Goal: Transaction & Acquisition: Purchase product/service

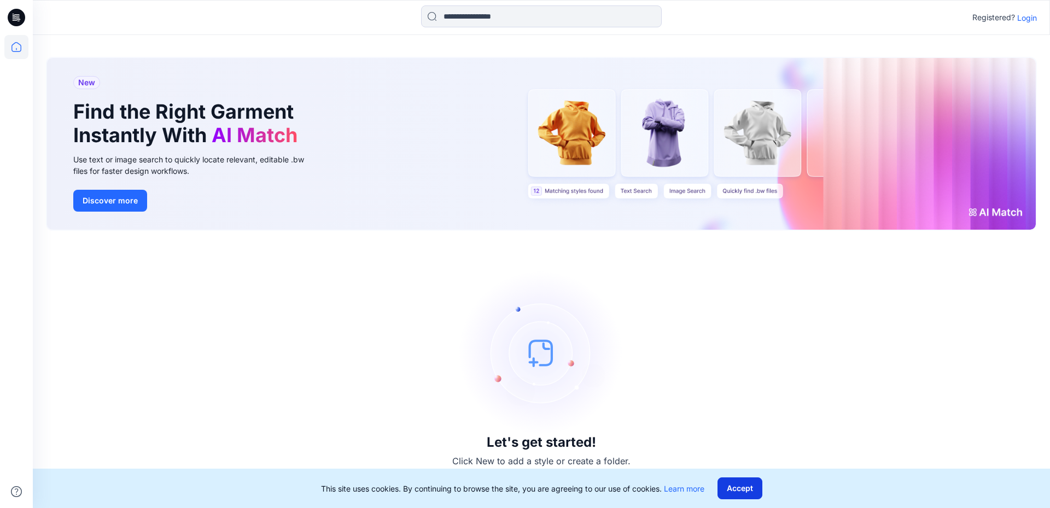
click at [749, 490] on button "Accept" at bounding box center [740, 489] width 45 height 22
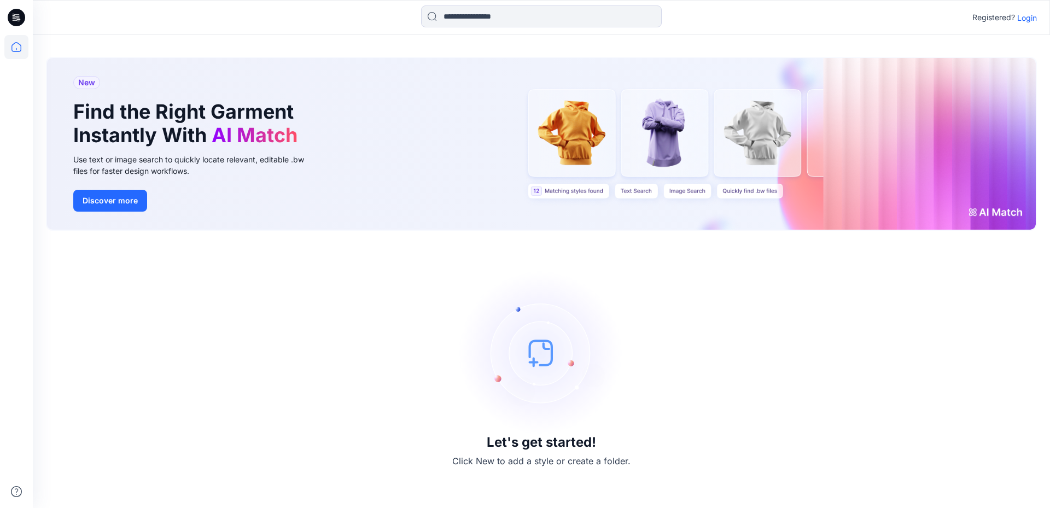
click at [1025, 19] on p "Login" at bounding box center [1028, 17] width 20 height 11
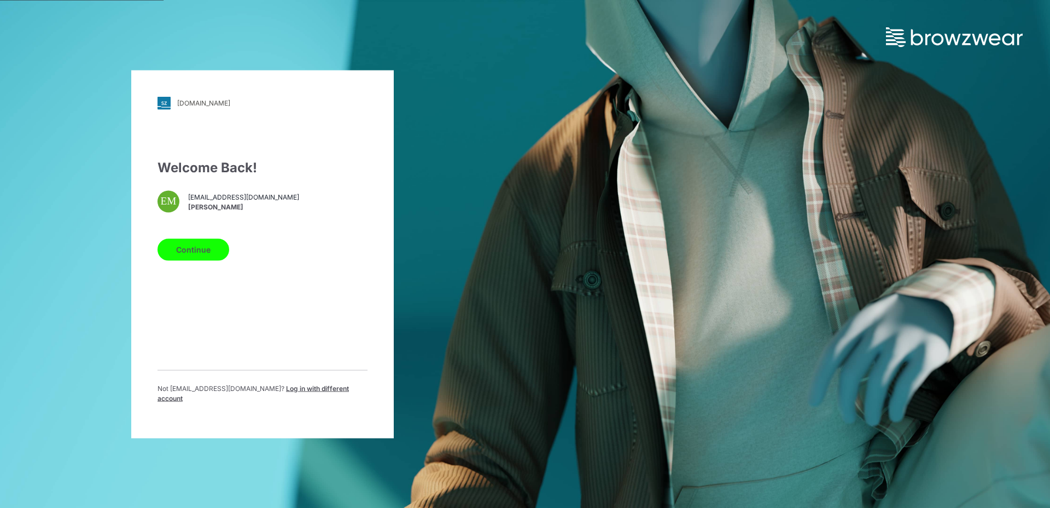
click at [189, 243] on button "Continue" at bounding box center [194, 250] width 72 height 22
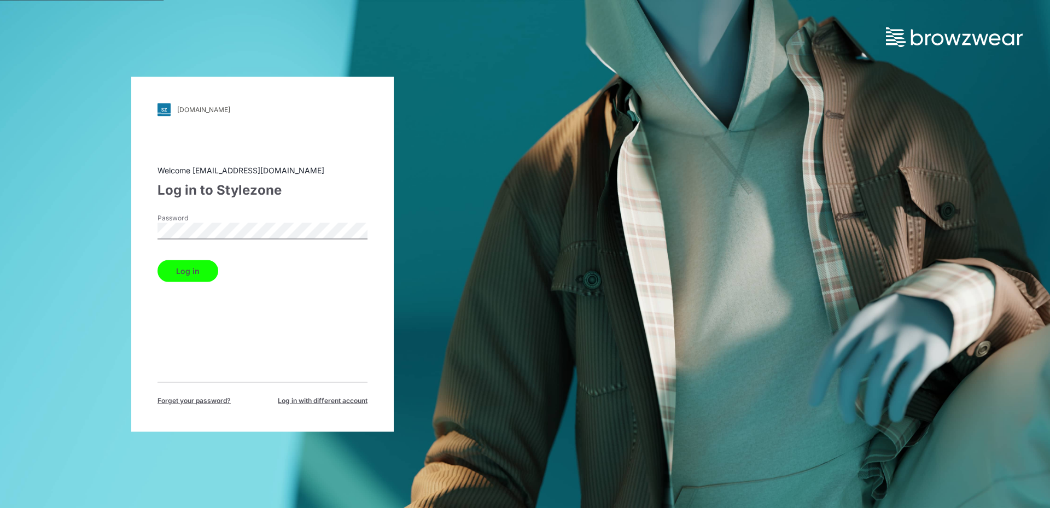
click at [187, 266] on button "Log in" at bounding box center [188, 271] width 61 height 22
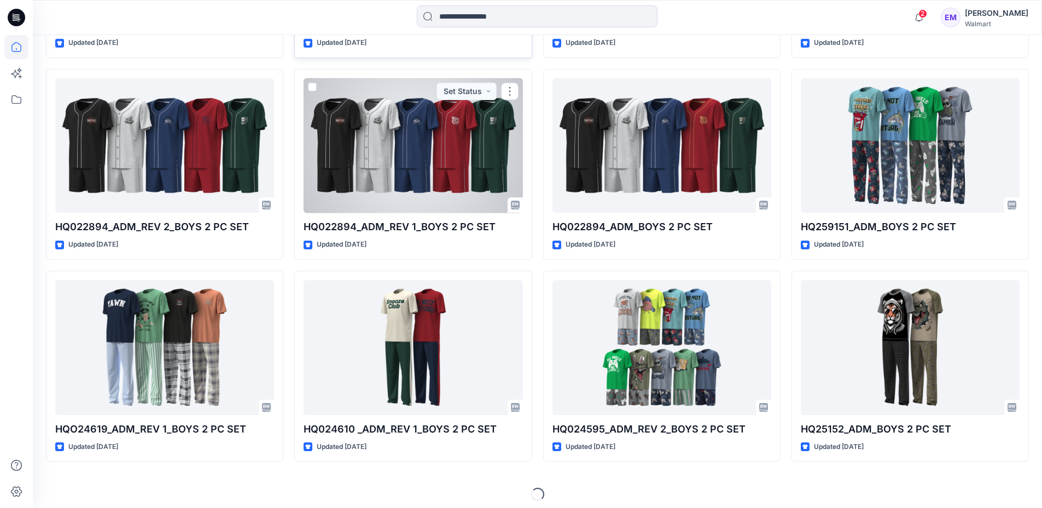
scroll to position [487, 0]
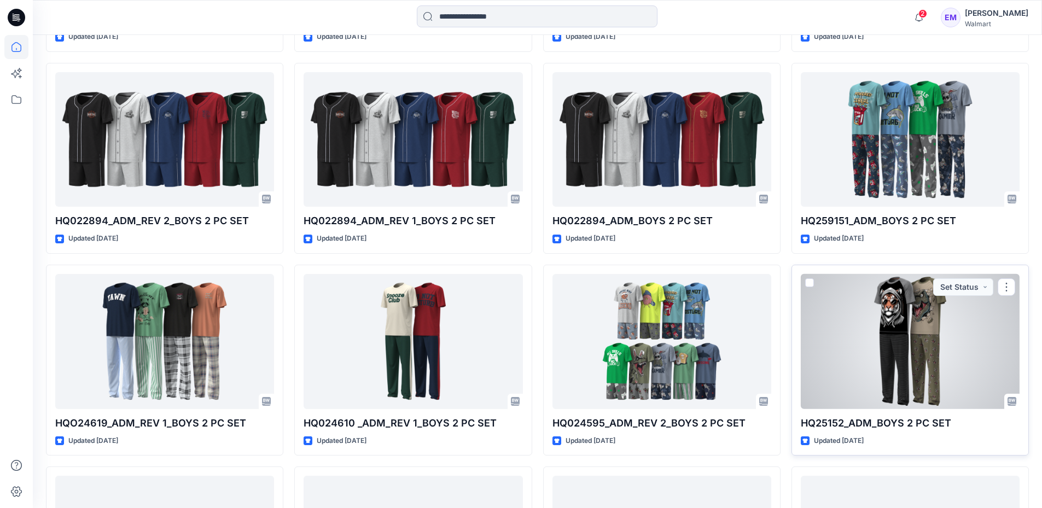
click at [894, 322] on div at bounding box center [910, 341] width 219 height 135
